Goal: Obtain resource: Obtain resource

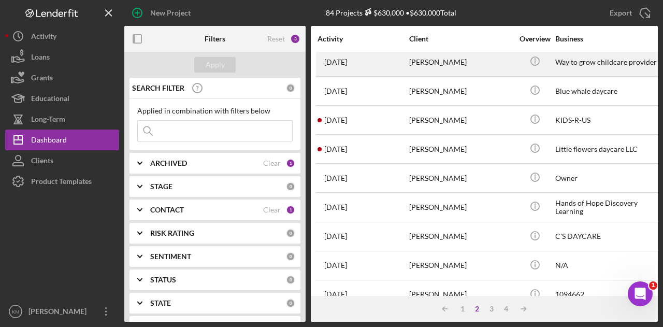
scroll to position [487, 0]
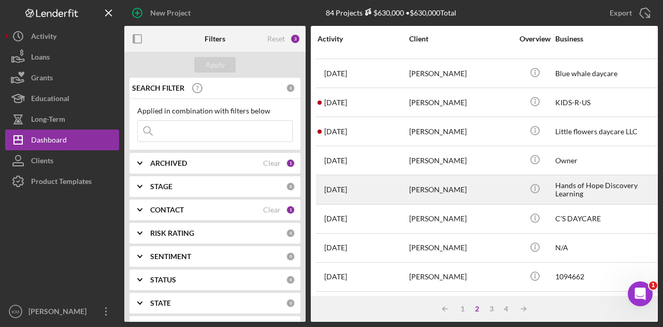
click at [460, 176] on div "[PERSON_NAME]" at bounding box center [461, 189] width 104 height 27
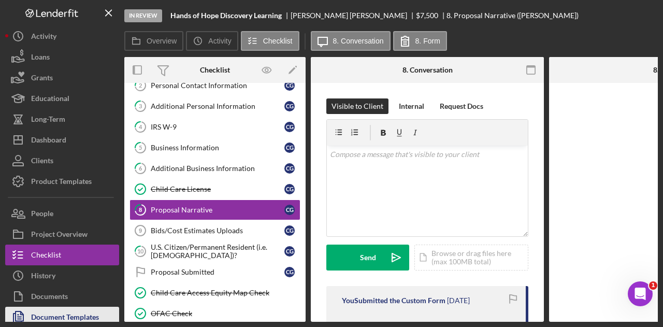
scroll to position [59, 0]
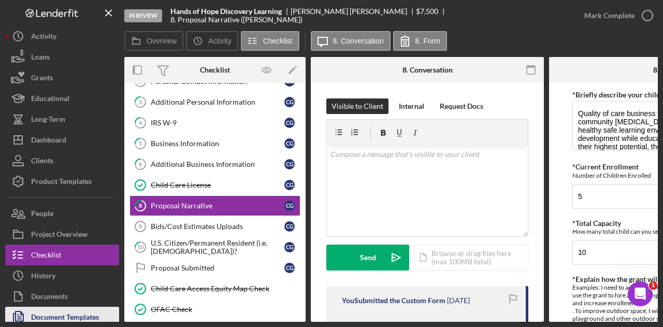
click at [87, 313] on div "Document Templates" at bounding box center [65, 318] width 68 height 23
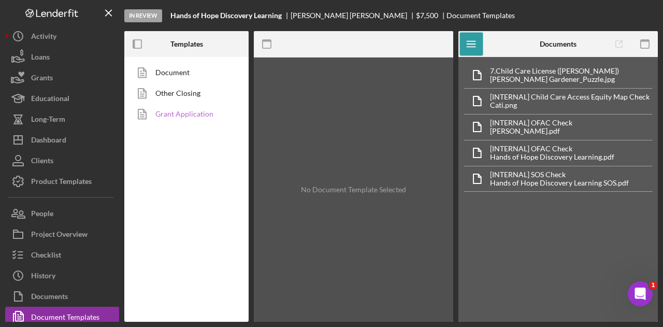
click at [192, 107] on link "Grant Application" at bounding box center [183, 114] width 109 height 21
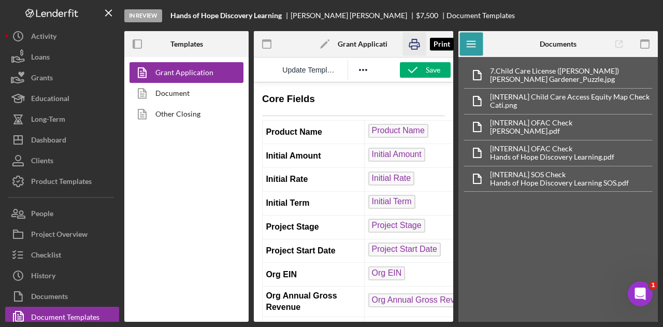
click at [415, 44] on icon "button" at bounding box center [413, 44] width 23 height 23
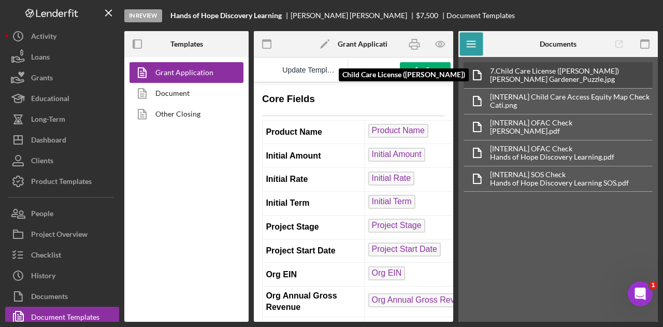
click at [524, 74] on div "7. Child Care License ([PERSON_NAME])" at bounding box center [554, 71] width 129 height 8
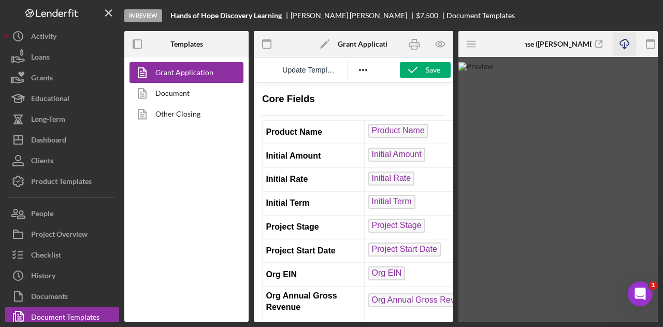
click at [623, 47] on icon "Icon/Download" at bounding box center [624, 44] width 23 height 23
click at [465, 46] on icon "Icon/Menu" at bounding box center [471, 44] width 23 height 23
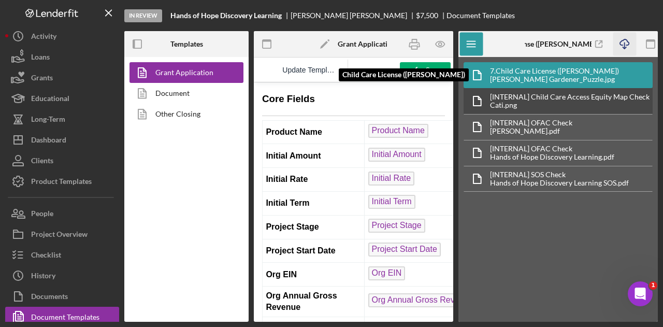
click at [533, 88] on div "[INTERNAL] Child Care Access Equity Map Check Cati.png" at bounding box center [557, 101] width 189 height 26
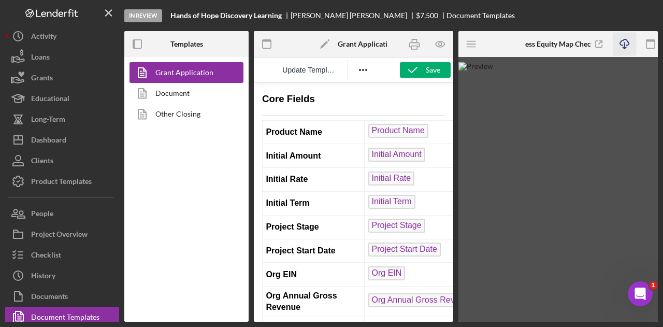
click at [618, 44] on icon "Icon/Download" at bounding box center [624, 44] width 23 height 23
click at [472, 45] on icon "Icon/Menu" at bounding box center [471, 44] width 23 height 23
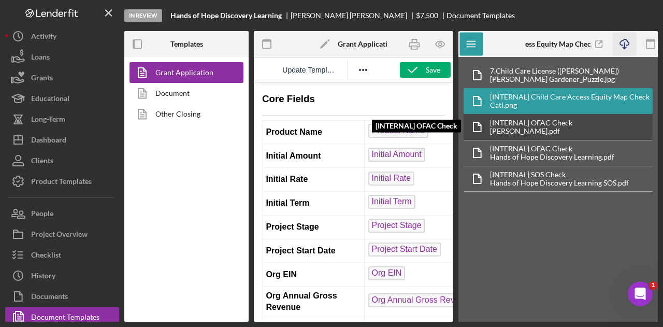
click at [545, 119] on div "[INTERNAL] OFAC Check" at bounding box center [531, 123] width 82 height 8
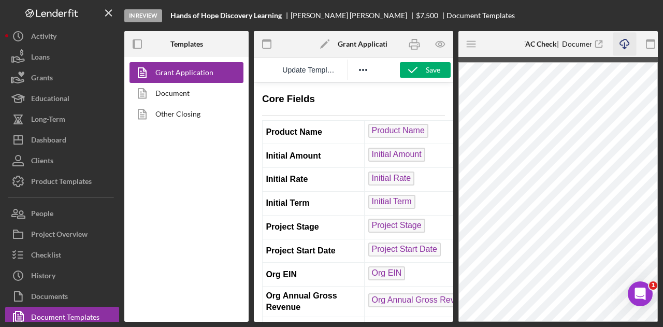
click at [623, 41] on icon "Icon/Download" at bounding box center [624, 44] width 23 height 23
click at [473, 46] on icon "Icon/Menu" at bounding box center [471, 44] width 23 height 23
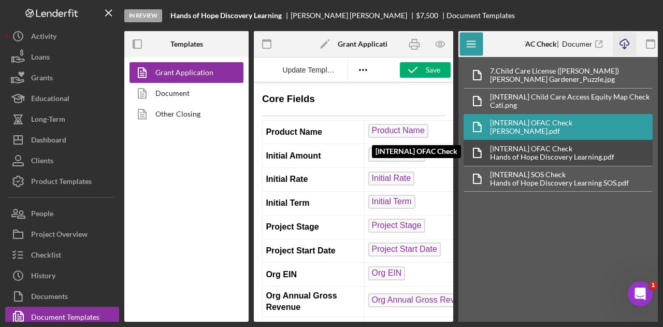
click at [541, 147] on div "[INTERNAL] OFAC Check" at bounding box center [552, 148] width 124 height 8
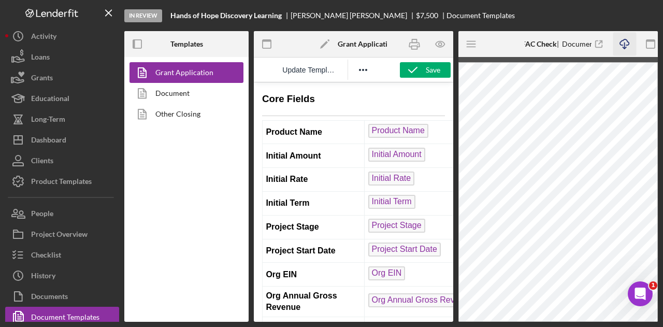
click at [621, 47] on icon "Icon/Download" at bounding box center [624, 44] width 23 height 23
click at [475, 47] on line "button" at bounding box center [471, 47] width 8 height 0
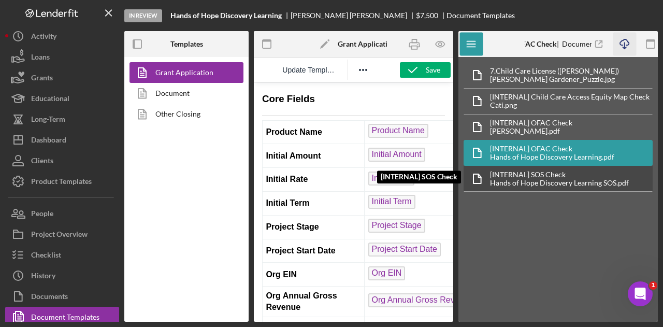
click at [554, 173] on div "[INTERNAL] SOS Check" at bounding box center [559, 174] width 139 height 8
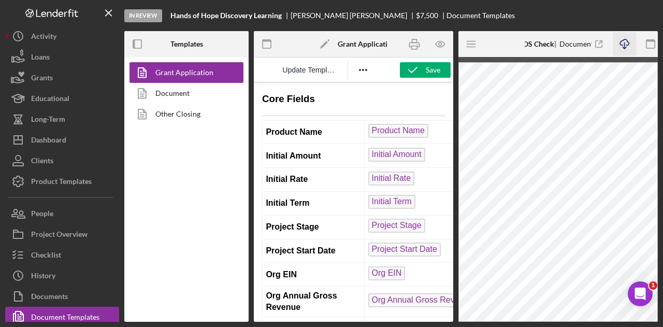
click at [625, 42] on icon "Icon/Download" at bounding box center [624, 44] width 23 height 23
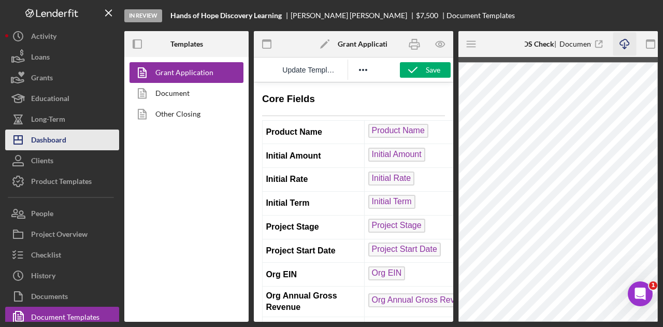
click at [84, 141] on button "Icon/Dashboard Dashboard" at bounding box center [62, 139] width 114 height 21
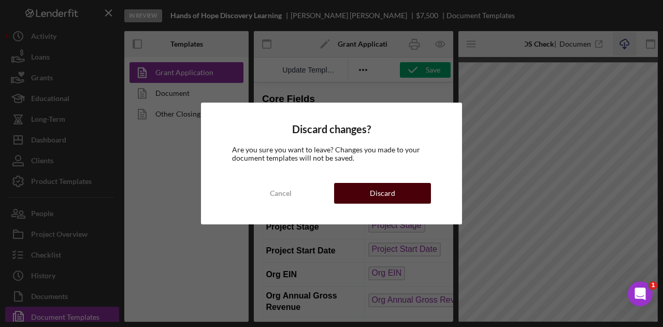
click at [363, 191] on button "Discard" at bounding box center [382, 193] width 97 height 21
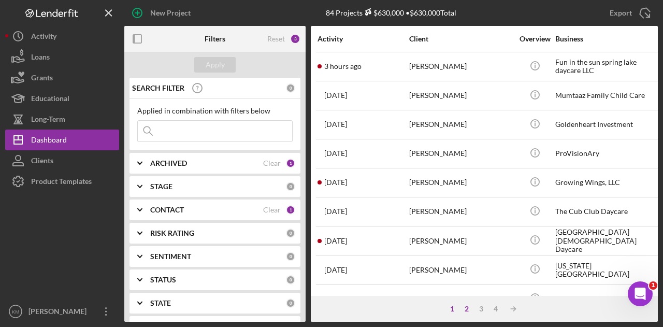
click at [467, 311] on div "2" at bounding box center [466, 308] width 14 height 8
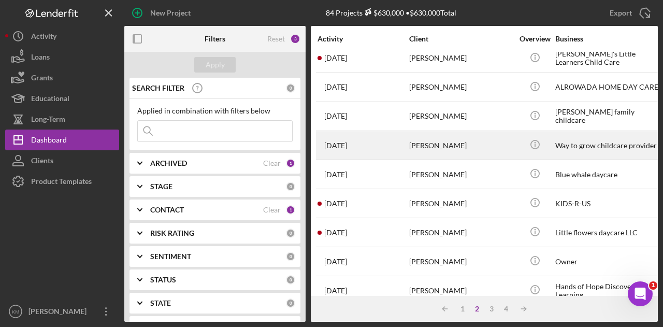
scroll to position [487, 0]
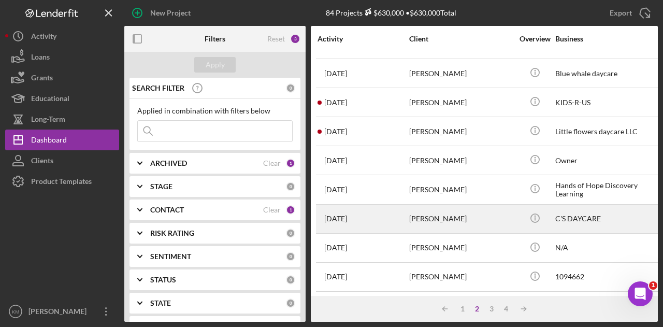
click at [449, 217] on div "[PERSON_NAME]" at bounding box center [461, 218] width 104 height 27
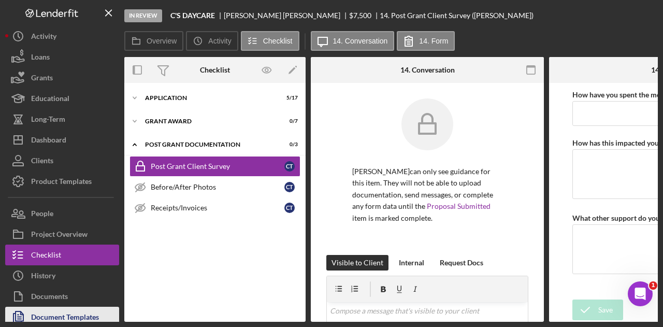
click at [81, 315] on div "Document Templates" at bounding box center [65, 318] width 68 height 23
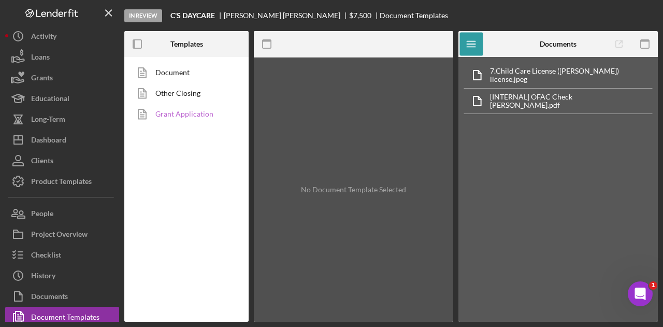
click at [208, 115] on link "Grant Application" at bounding box center [183, 114] width 109 height 21
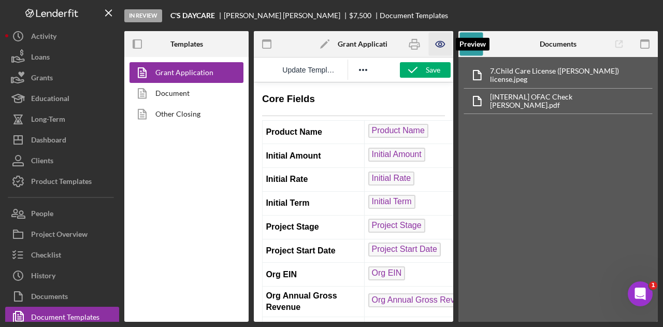
click at [449, 44] on icon "button" at bounding box center [439, 44] width 23 height 23
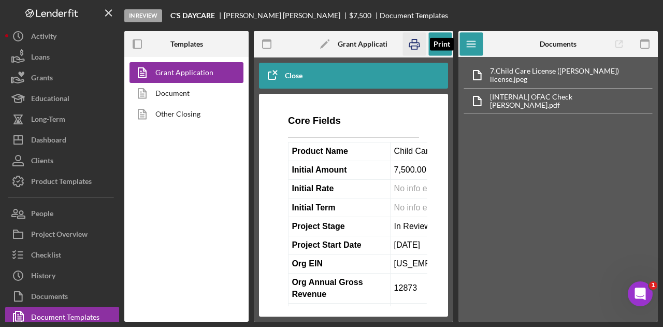
drag, startPoint x: 422, startPoint y: 45, endPoint x: 82, endPoint y: 126, distance: 348.7
click at [422, 45] on icon "button" at bounding box center [413, 44] width 23 height 23
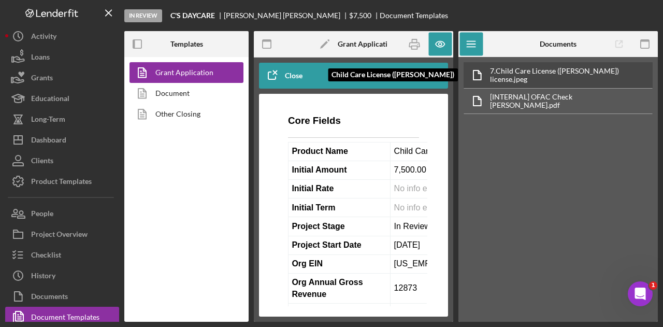
click at [515, 74] on div "7. Child Care License ([PERSON_NAME])" at bounding box center [554, 71] width 129 height 8
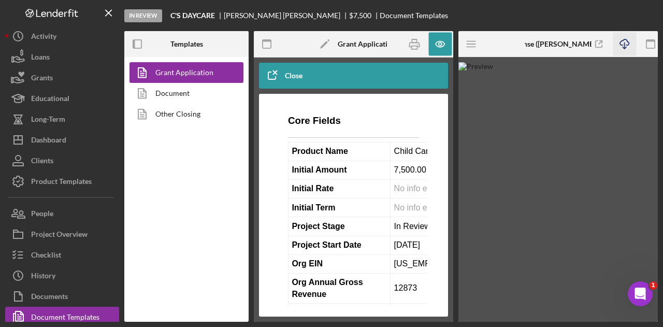
click at [624, 47] on line "button" at bounding box center [624, 45] width 0 height 6
click at [572, 219] on img at bounding box center [557, 191] width 199 height 259
click at [469, 44] on line "button" at bounding box center [471, 44] width 8 height 0
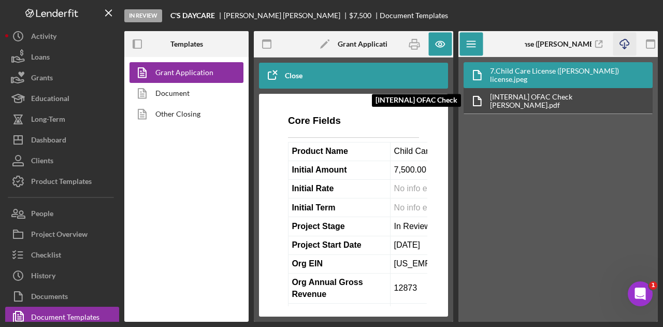
click at [523, 96] on div "[INTERNAL] OFAC Check" at bounding box center [531, 97] width 82 height 8
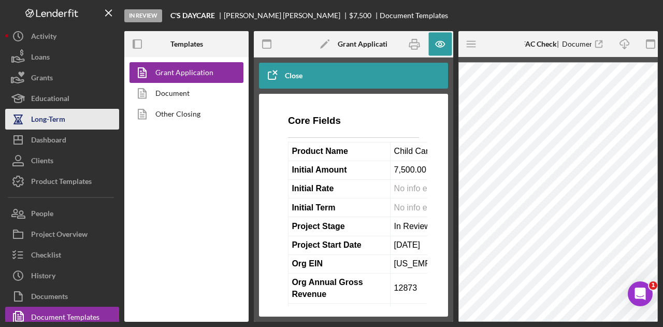
click at [83, 126] on button "Long-Term" at bounding box center [62, 119] width 114 height 21
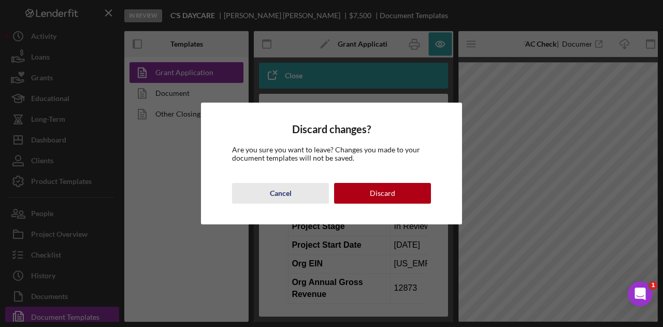
click at [293, 191] on button "Cancel" at bounding box center [280, 193] width 97 height 21
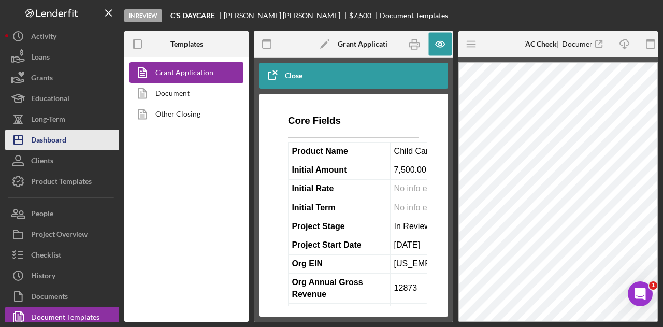
click at [65, 141] on div "Dashboard" at bounding box center [48, 140] width 35 height 23
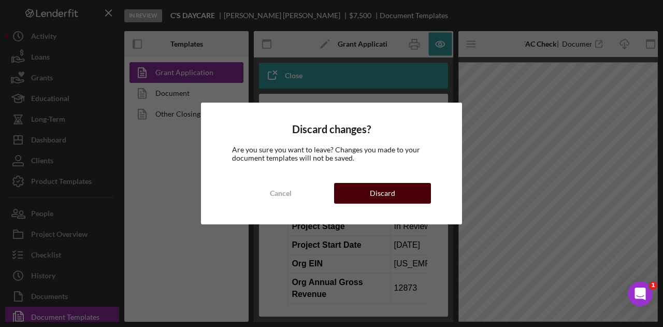
click at [376, 192] on div "Discard" at bounding box center [382, 193] width 25 height 21
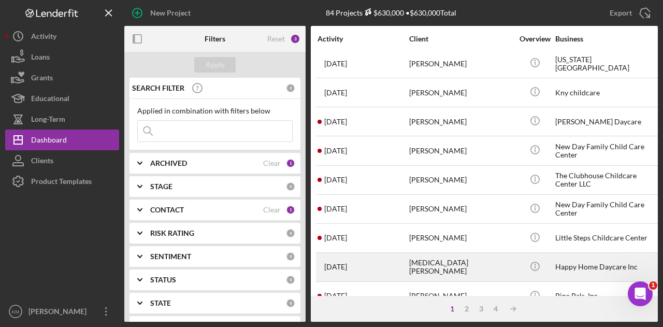
scroll to position [207, 0]
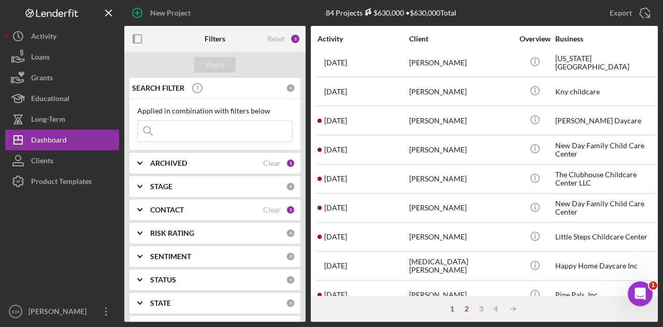
click at [469, 311] on div "2" at bounding box center [466, 308] width 14 height 8
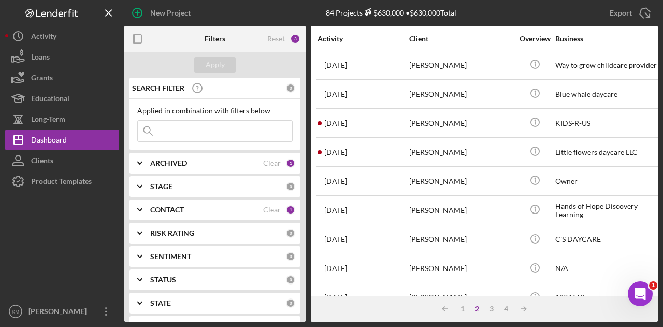
scroll to position [487, 0]
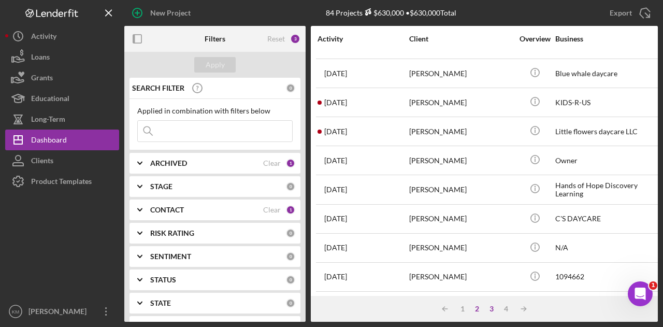
click at [487, 311] on div "3" at bounding box center [491, 308] width 14 height 8
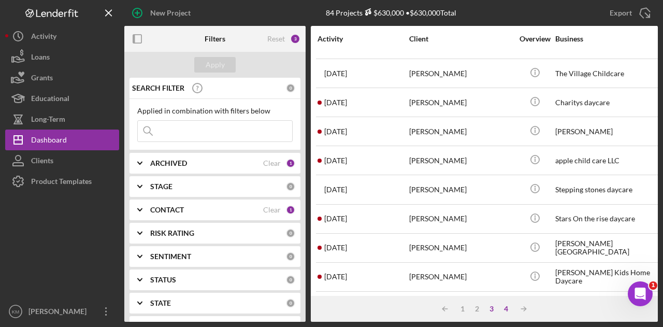
click at [509, 308] on div "4" at bounding box center [506, 308] width 14 height 8
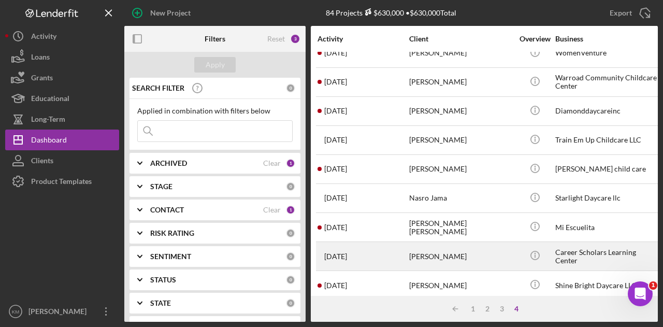
scroll to position [0, 0]
